Goal: Entertainment & Leisure: Consume media (video, audio)

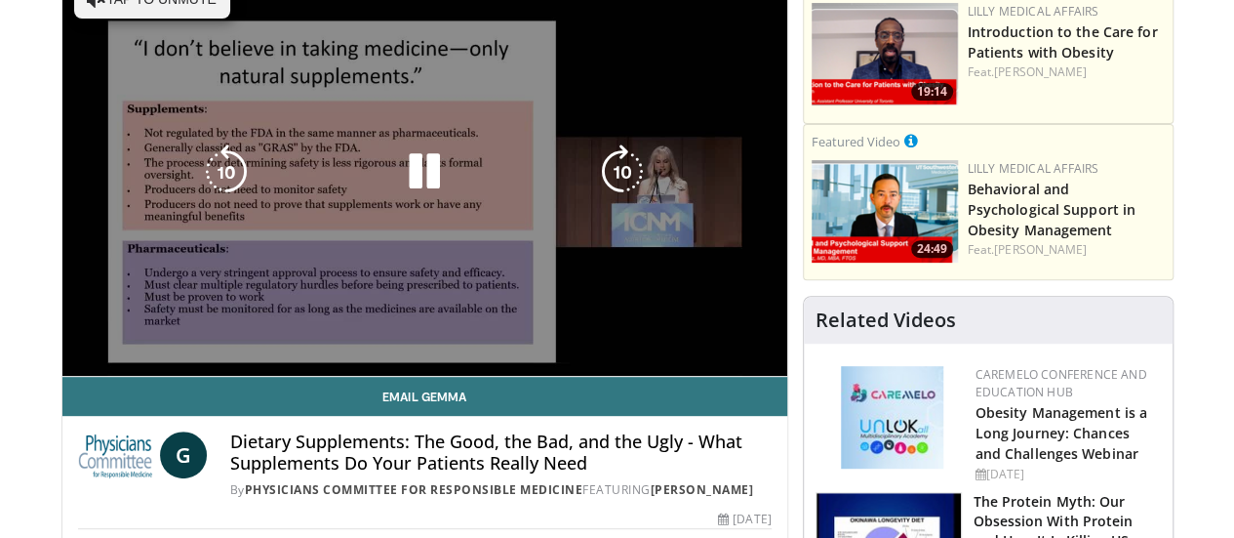
scroll to position [293, 0]
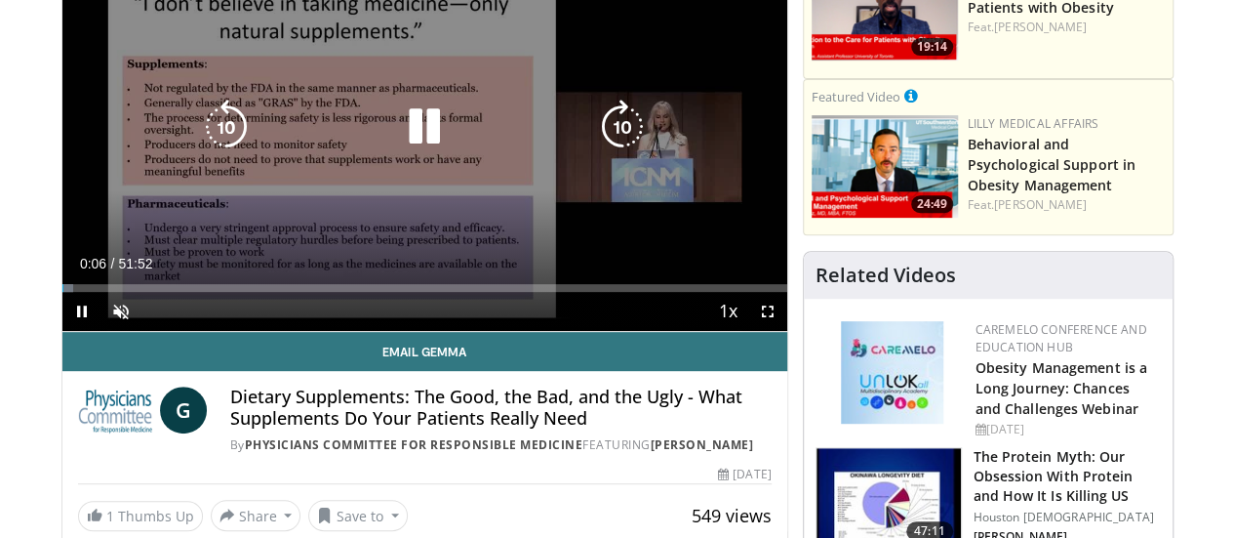
click at [404, 144] on icon "Video Player" at bounding box center [424, 127] width 55 height 55
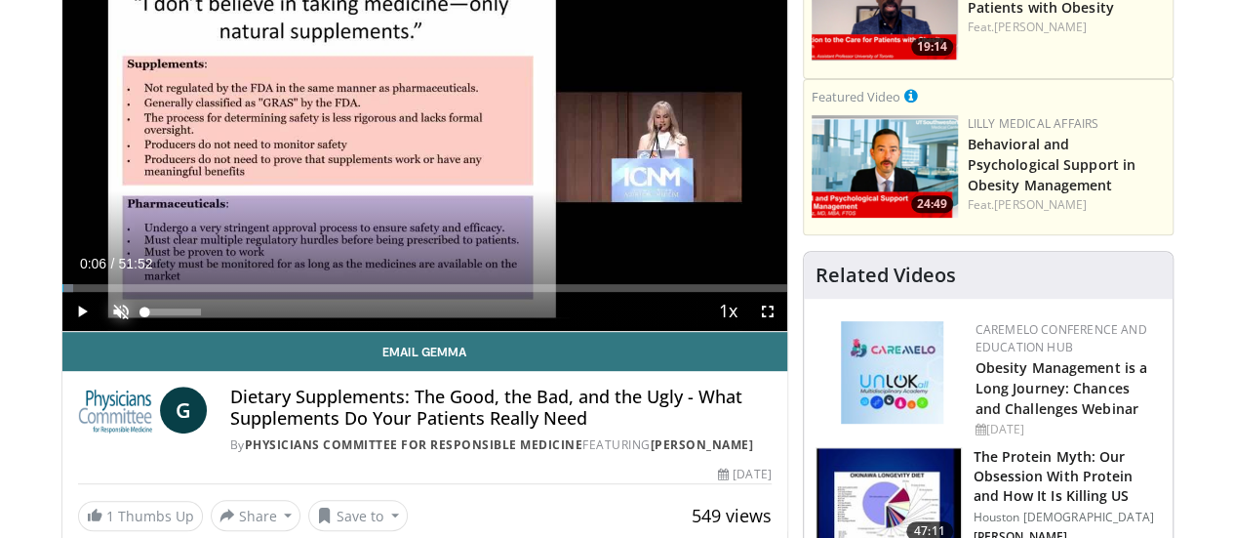
click at [101, 331] on span "Video Player" at bounding box center [120, 311] width 39 height 39
click at [62, 331] on span "Video Player" at bounding box center [81, 311] width 39 height 39
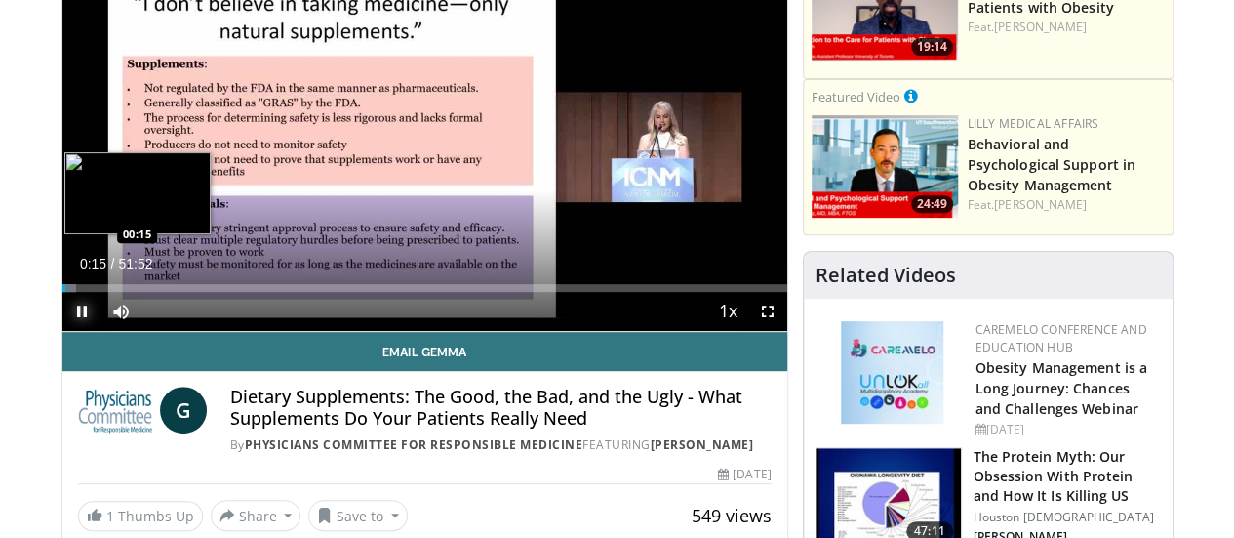
click at [62, 292] on div "Loaded : 1.91% 00:15 00:15" at bounding box center [424, 288] width 725 height 8
drag, startPoint x: 18, startPoint y: 324, endPoint x: 76, endPoint y: 322, distance: 58.6
click at [126, 292] on div "Progress Bar" at bounding box center [127, 288] width 2 height 8
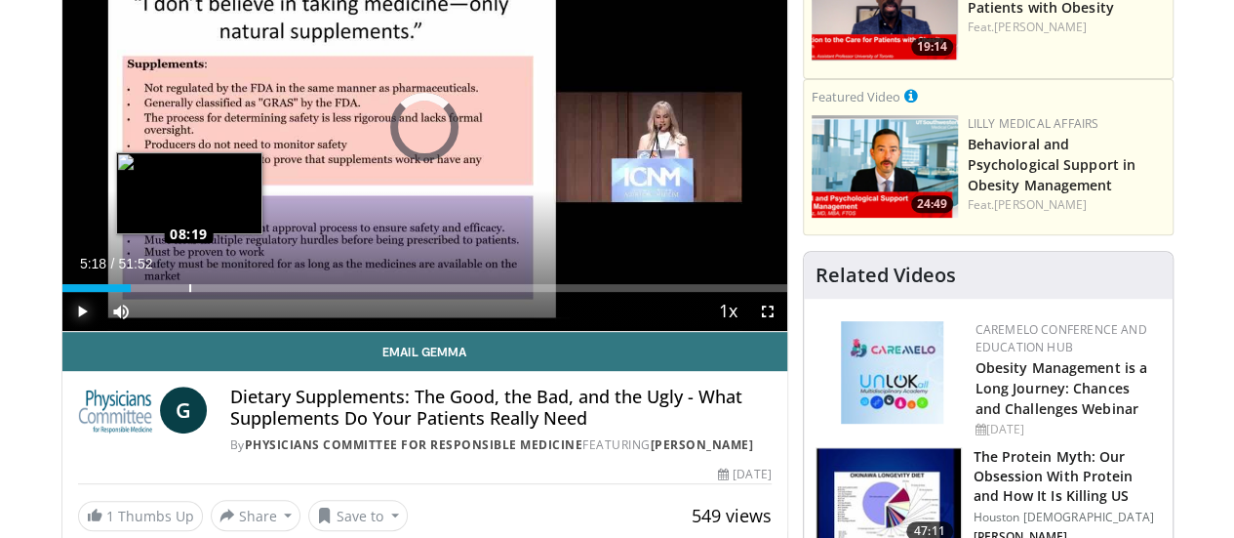
drag, startPoint x: 80, startPoint y: 324, endPoint x: 140, endPoint y: 323, distance: 59.5
click at [140, 292] on div "Loaded : 0.00% 08:15 08:19" at bounding box center [424, 288] width 725 height 8
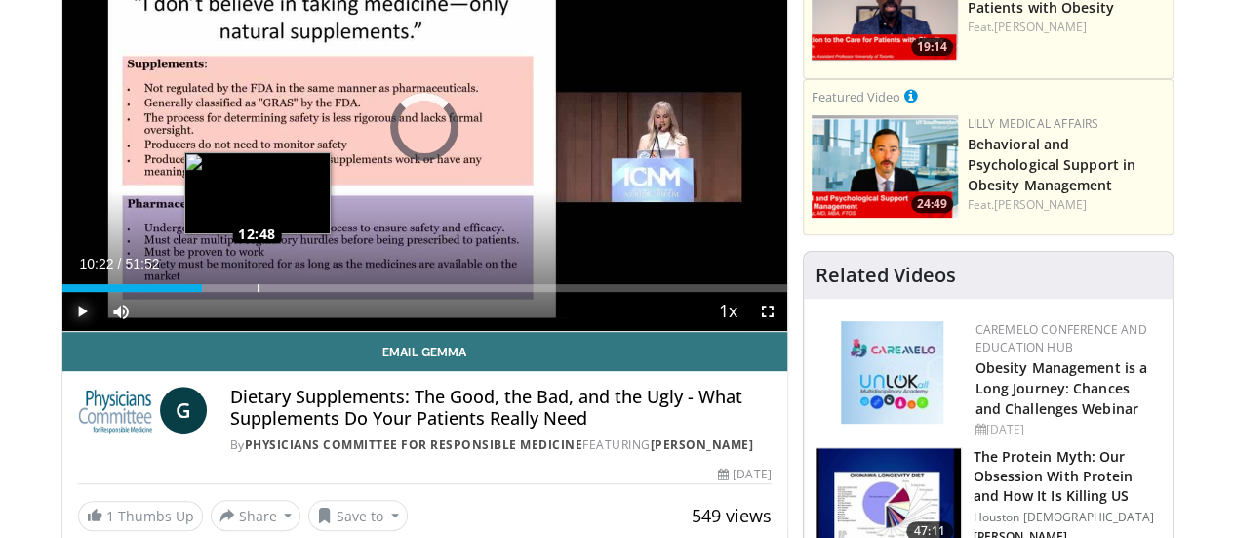
drag, startPoint x: 159, startPoint y: 323, endPoint x: 211, endPoint y: 321, distance: 51.7
click at [211, 292] on div "Loaded : 0.00% 12:48 12:48" at bounding box center [424, 288] width 725 height 8
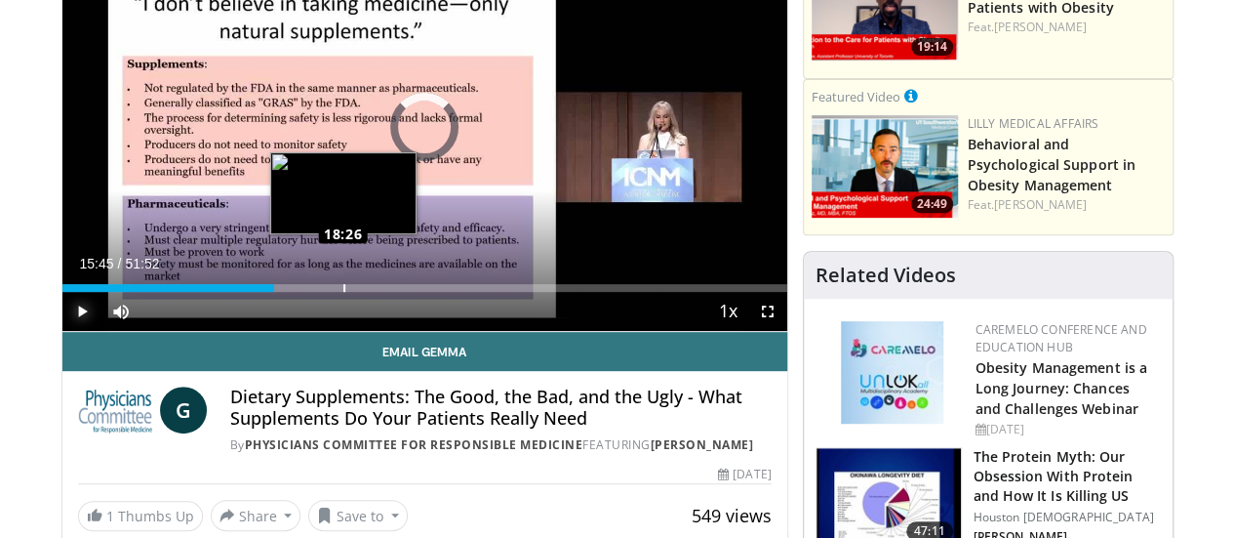
drag, startPoint x: 236, startPoint y: 325, endPoint x: 294, endPoint y: 321, distance: 57.7
click at [294, 292] on div "Loaded : 0.00% 18:26 18:26" at bounding box center [424, 288] width 725 height 8
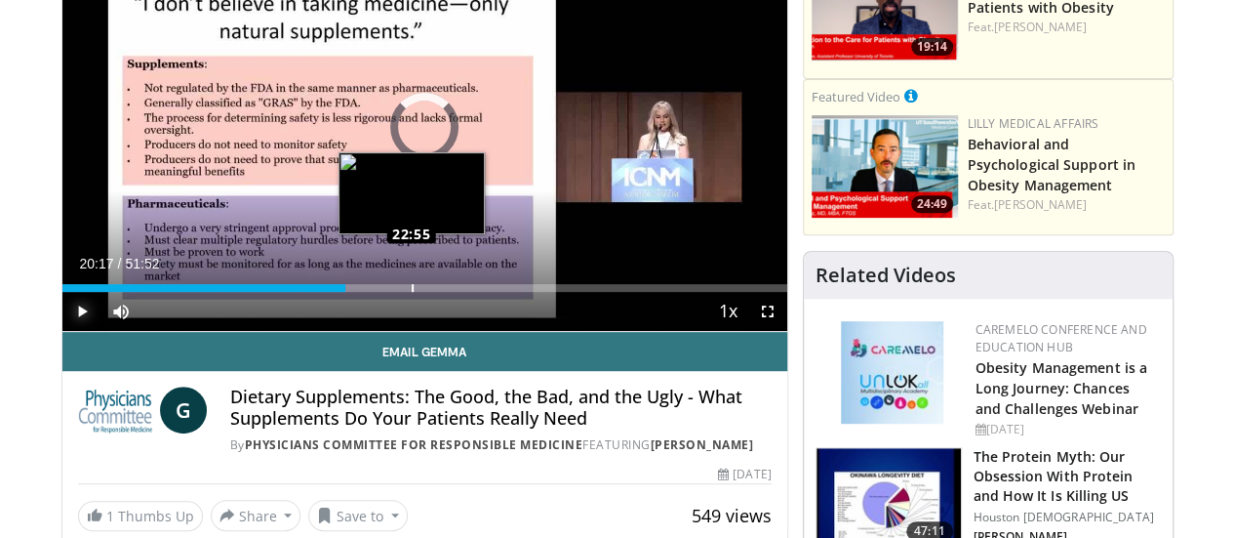
drag, startPoint x: 308, startPoint y: 321, endPoint x: 363, endPoint y: 319, distance: 54.7
click at [363, 292] on div "Loaded : 0.00% 22:47 22:55" at bounding box center [424, 288] width 725 height 8
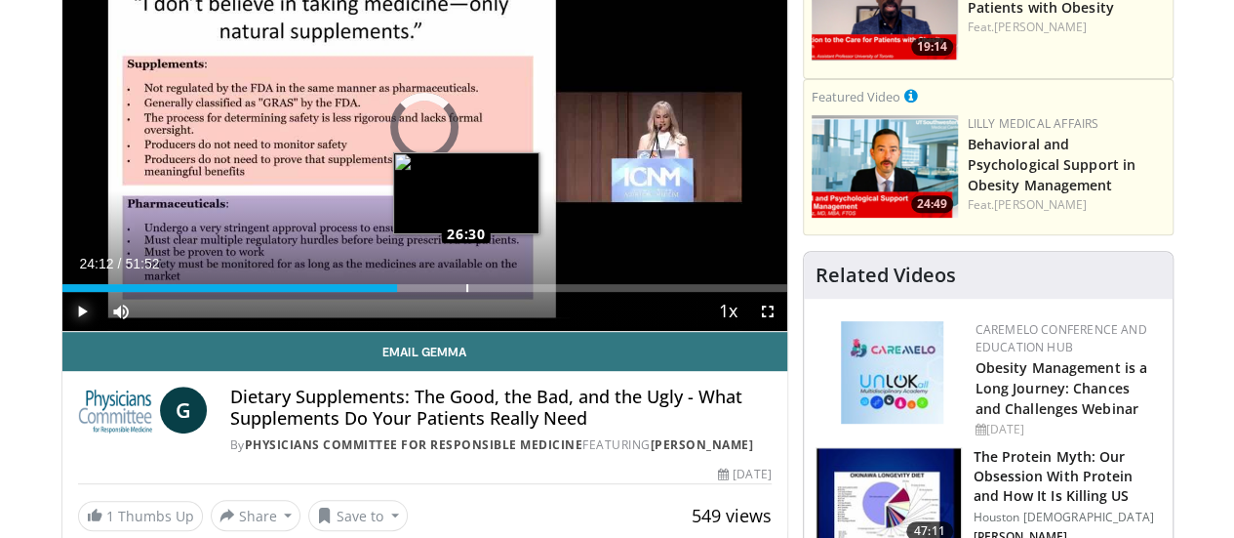
drag, startPoint x: 365, startPoint y: 318, endPoint x: 418, endPoint y: 318, distance: 52.7
click at [418, 292] on div "Loaded : 0.00% 26:26 26:30" at bounding box center [424, 282] width 725 height 19
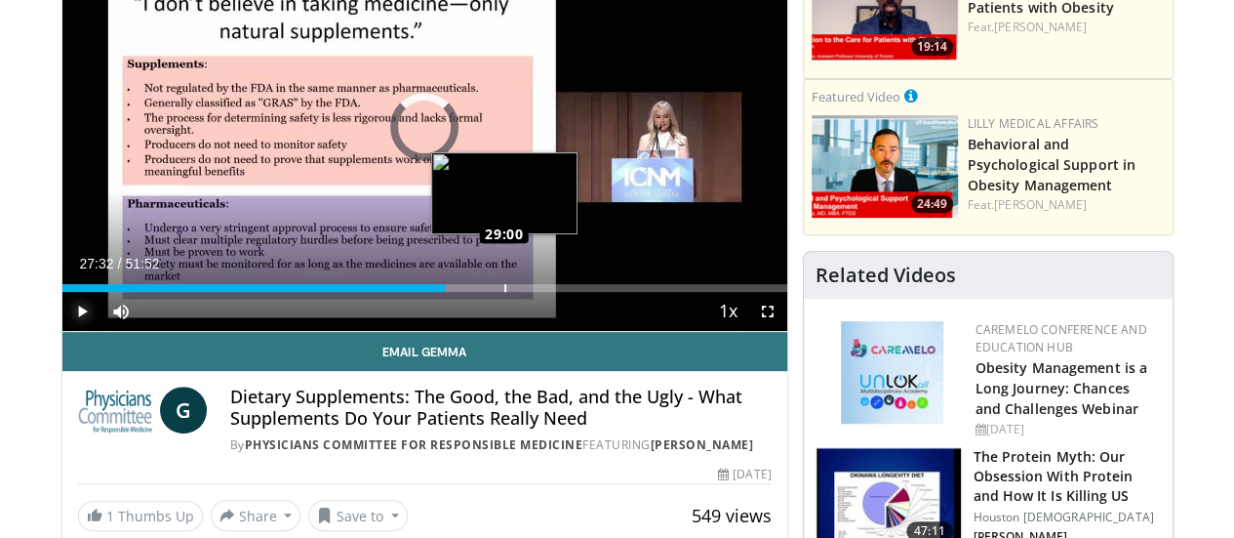
drag, startPoint x: 420, startPoint y: 322, endPoint x: 455, endPoint y: 325, distance: 35.2
click at [455, 292] on div "Loaded : 0.00% 28:56 29:00" at bounding box center [424, 288] width 725 height 8
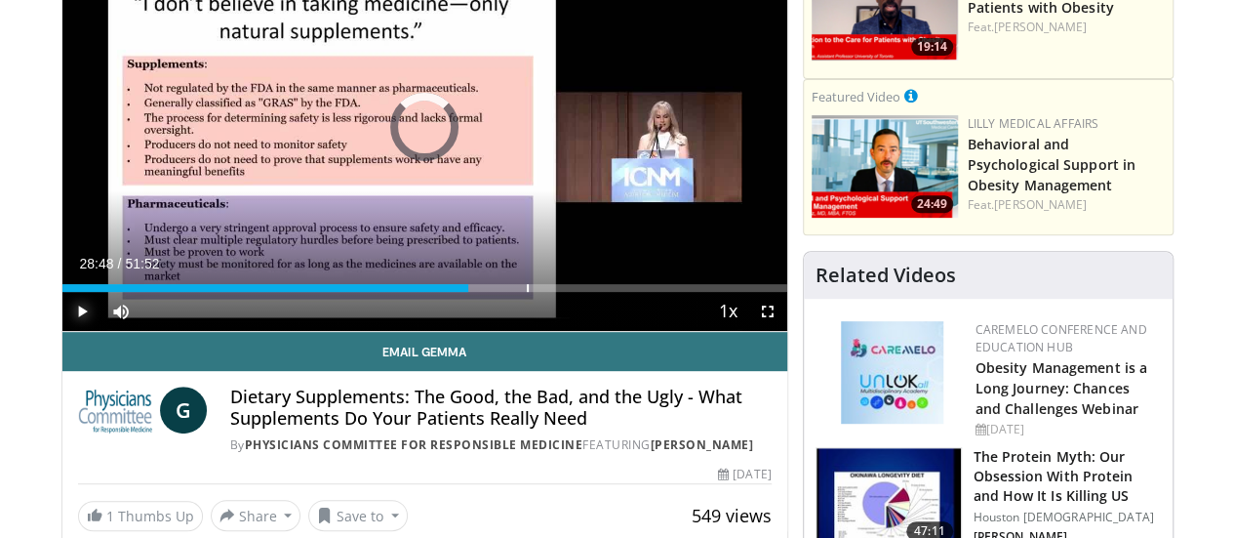
drag, startPoint x: 452, startPoint y: 321, endPoint x: 507, endPoint y: 328, distance: 56.0
click at [507, 328] on div "Current Time 28:48 / Duration 51:52 Play Skip Backward Skip Forward Mute 44% Lo…" at bounding box center [424, 311] width 725 height 39
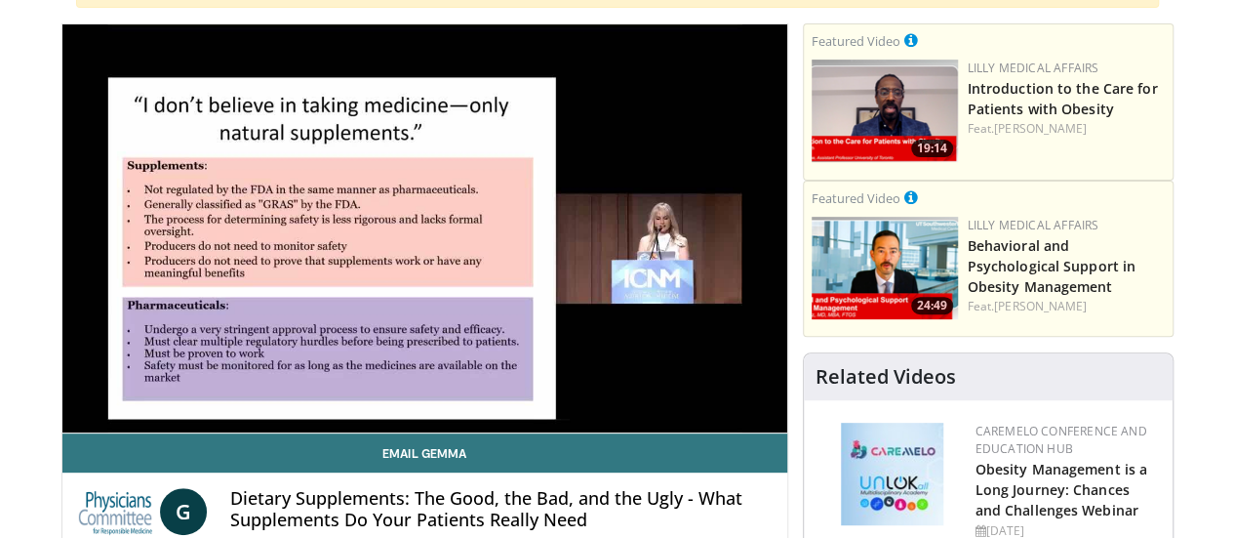
scroll to position [195, 0]
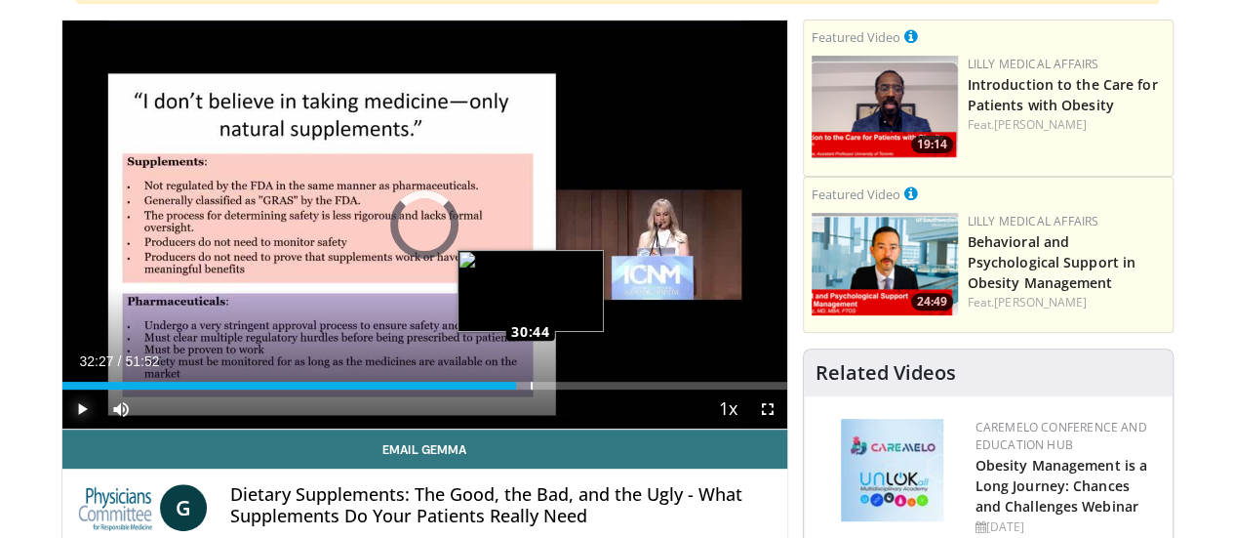
drag, startPoint x: 507, startPoint y: 421, endPoint x: 481, endPoint y: 420, distance: 26.4
click at [481, 389] on div "Loaded : 0.00% 30:51 30:44" at bounding box center [424, 385] width 725 height 8
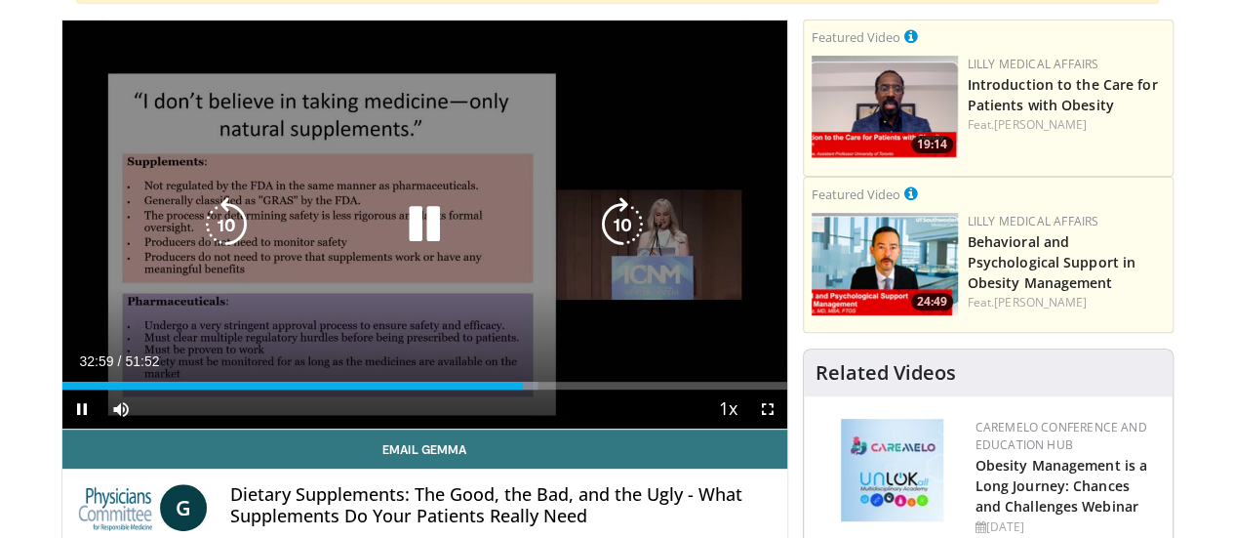
click at [406, 245] on icon "Video Player" at bounding box center [424, 224] width 55 height 55
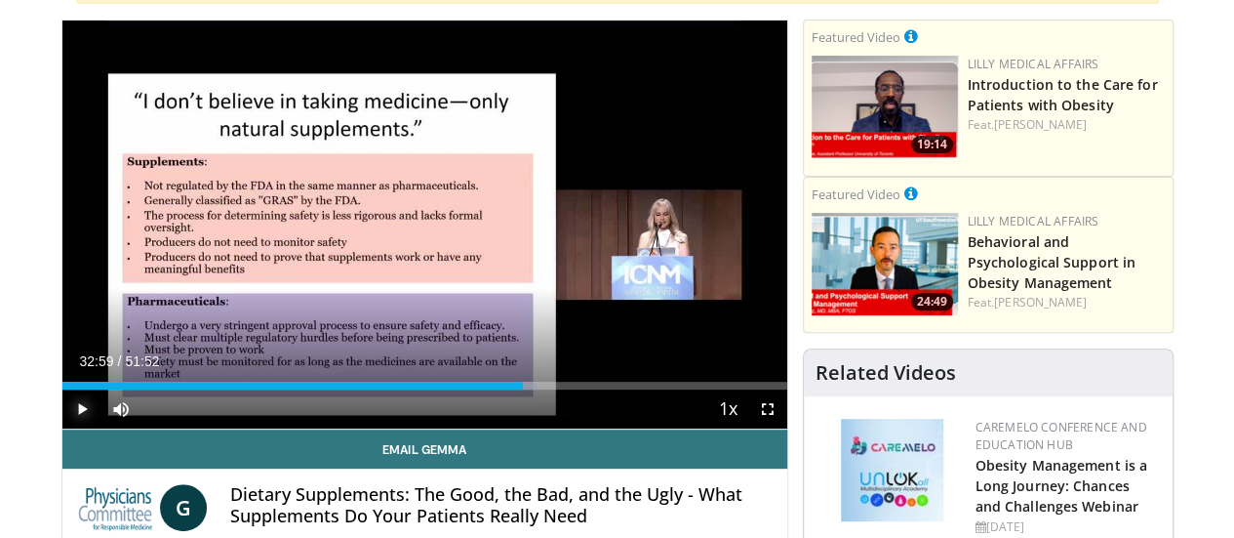
click at [62, 428] on span "Video Player" at bounding box center [81, 408] width 39 height 39
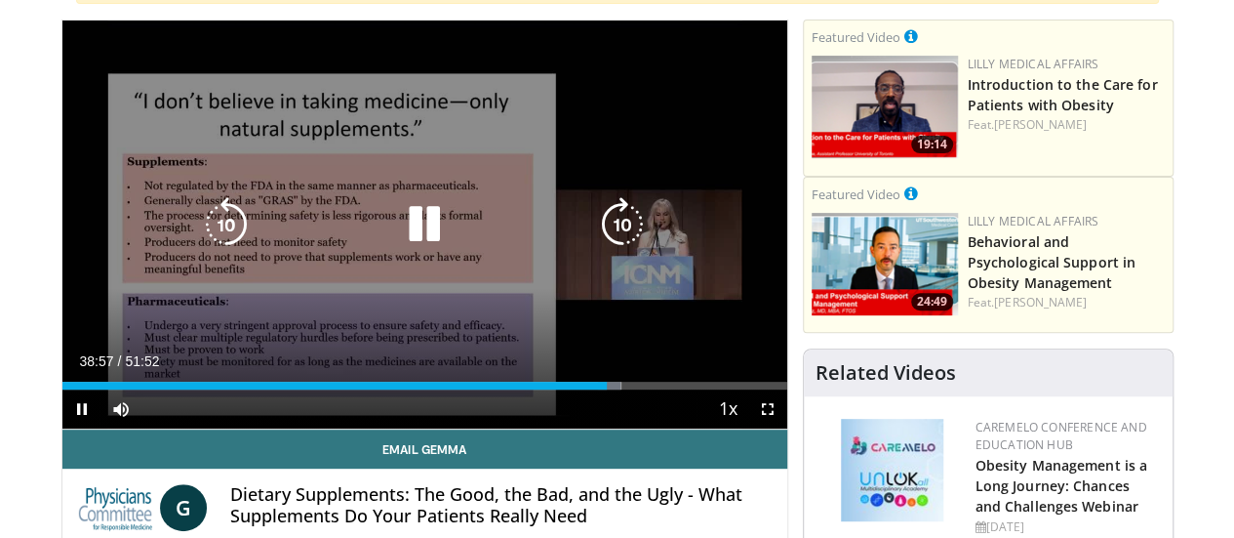
click at [400, 235] on icon "Video Player" at bounding box center [424, 224] width 55 height 55
click at [425, 241] on icon "Video Player" at bounding box center [424, 224] width 55 height 55
